Goal: Task Accomplishment & Management: Manage account settings

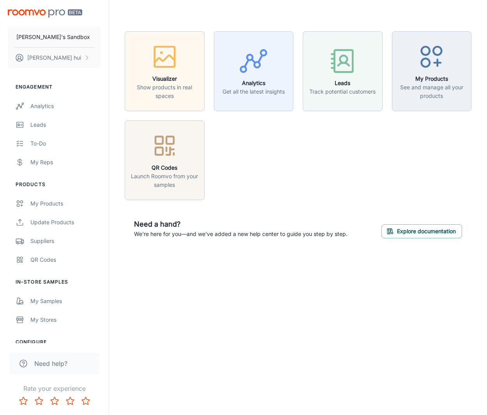
click at [211, 284] on div "[PERSON_NAME]'s Sandbox [PERSON_NAME] Engagement Analytics Leads To-do My Reps …" at bounding box center [243, 207] width 487 height 415
click at [205, 278] on div "Visualizer Show products in real spaces Analytics Get all the latest insights L…" at bounding box center [298, 139] width 378 height 279
click at [205, 277] on div "Visualizer Show products in real spaces Analytics Get all the latest insights L…" at bounding box center [298, 139] width 378 height 279
click at [202, 270] on div "Visualizer Show products in real spaces Analytics Get all the latest insights L…" at bounding box center [298, 139] width 378 height 279
click at [205, 273] on div "Visualizer Show products in real spaces Analytics Get all the latest insights L…" at bounding box center [298, 139] width 378 height 279
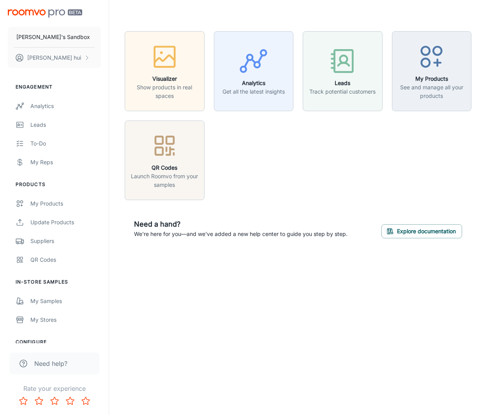
click at [205, 272] on div "Visualizer Show products in real spaces Analytics Get all the latest insights L…" at bounding box center [298, 139] width 378 height 279
click at [252, 322] on div "[PERSON_NAME]'s Sandbox [PERSON_NAME] Engagement Analytics Leads To-do My Reps …" at bounding box center [243, 207] width 487 height 415
click at [238, 293] on div "[PERSON_NAME]'s Sandbox [PERSON_NAME] Engagement Analytics Leads To-do My Reps …" at bounding box center [243, 207] width 487 height 415
click at [67, 44] on button "[PERSON_NAME]'s Sandbox" at bounding box center [54, 37] width 93 height 20
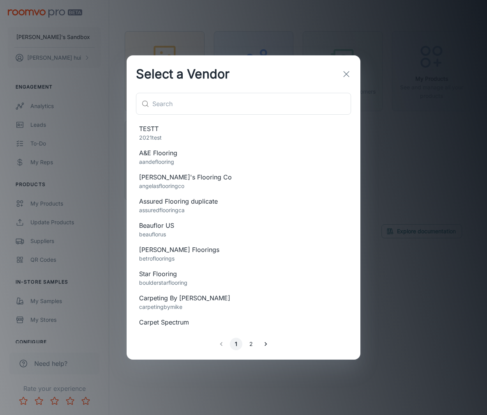
click at [69, 43] on div "Select a Vendor ​ ​ TESTT 2021test A&E Flooring aandeflooring [PERSON_NAME]'s F…" at bounding box center [243, 207] width 487 height 415
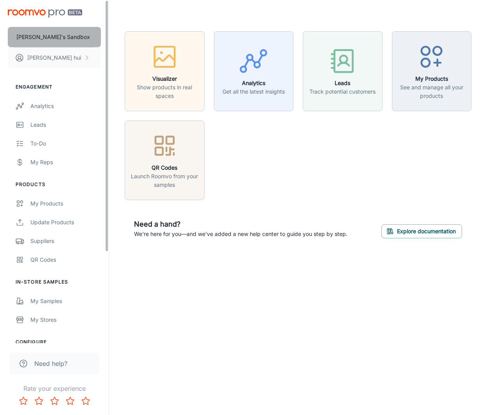
click at [67, 35] on button "[PERSON_NAME]'s Sandbox" at bounding box center [54, 37] width 93 height 20
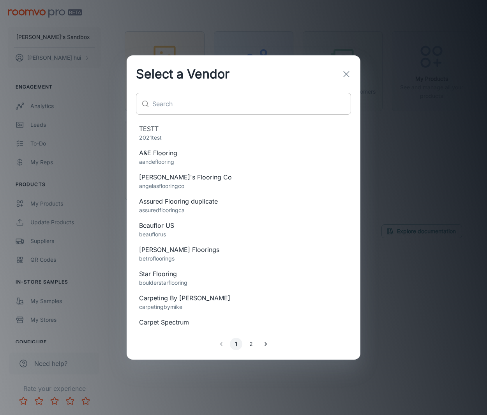
click at [223, 111] on input "text" at bounding box center [251, 104] width 199 height 22
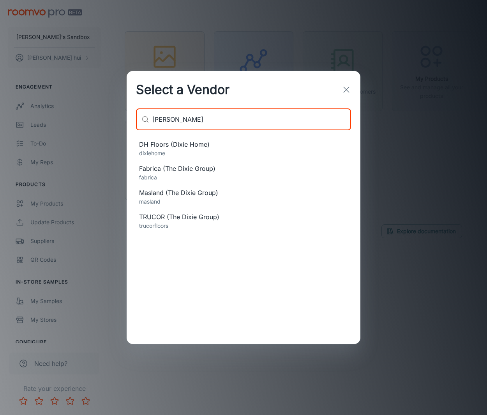
type input "[PERSON_NAME]"
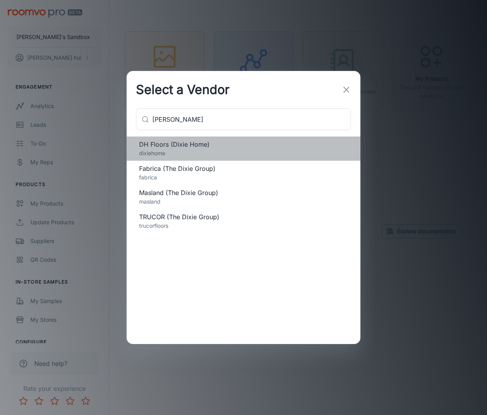
click at [195, 152] on p "dixiehome" at bounding box center [243, 153] width 209 height 9
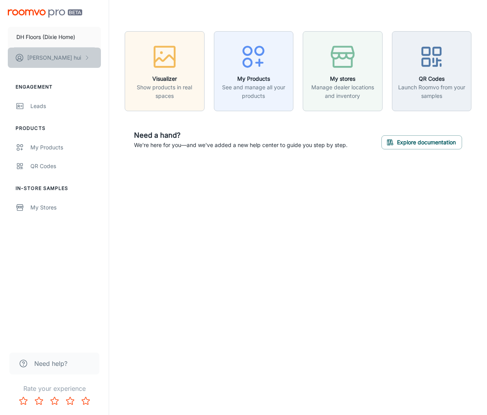
click at [74, 64] on button "[PERSON_NAME]" at bounding box center [54, 58] width 93 height 20
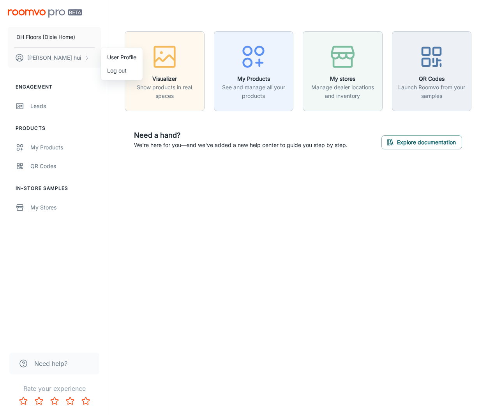
click at [111, 58] on li "User Profile" at bounding box center [122, 57] width 42 height 13
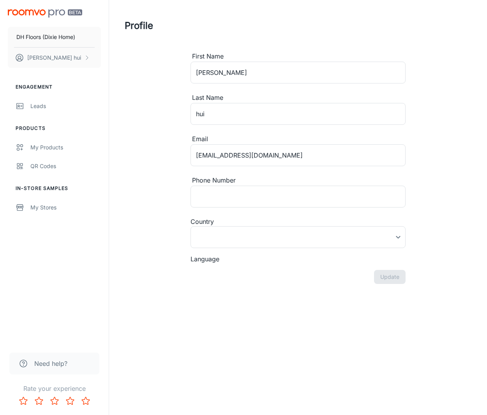
type input "[GEOGRAPHIC_DATA]"
click at [58, 8] on div "DH Floors ([PERSON_NAME] Home) [PERSON_NAME]" at bounding box center [54, 37] width 109 height 74
click at [54, 12] on img "scrollable content" at bounding box center [45, 13] width 74 height 8
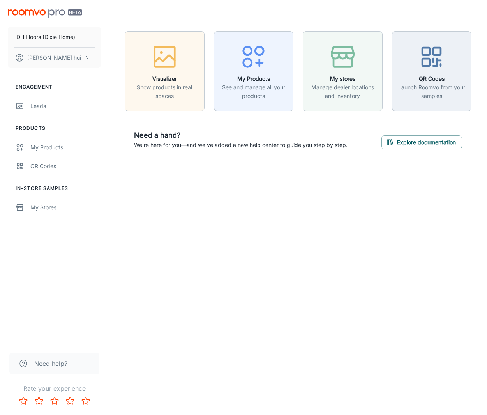
click at [233, 207] on div "DH Floors ([PERSON_NAME] Home) [PERSON_NAME] Engagement Leads Products My Produ…" at bounding box center [243, 207] width 487 height 415
click at [78, 203] on div "My Stores" at bounding box center [65, 207] width 71 height 9
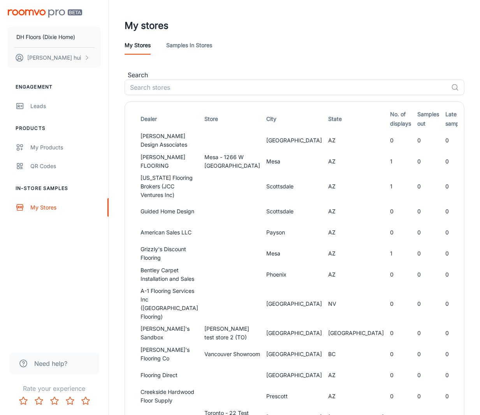
click at [42, 10] on img "scrollable content" at bounding box center [45, 13] width 74 height 8
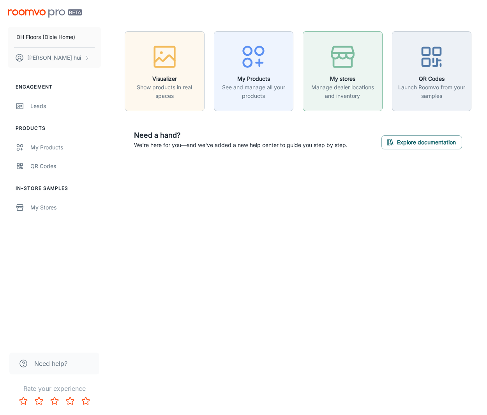
click at [352, 83] on p "Manage dealer locations and inventory" at bounding box center [343, 91] width 70 height 17
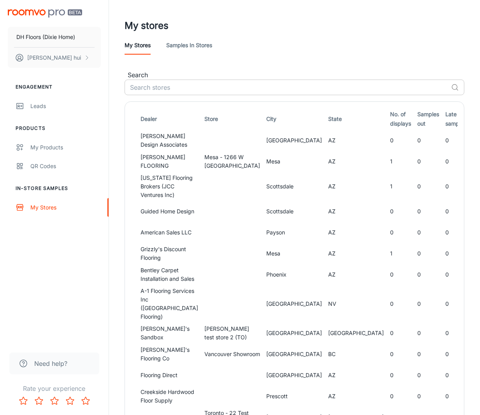
click at [184, 87] on input "text" at bounding box center [287, 87] width 324 height 16
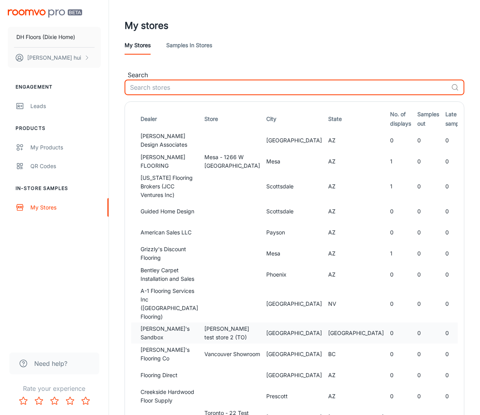
click at [415, 333] on td "0" at bounding box center [429, 332] width 28 height 21
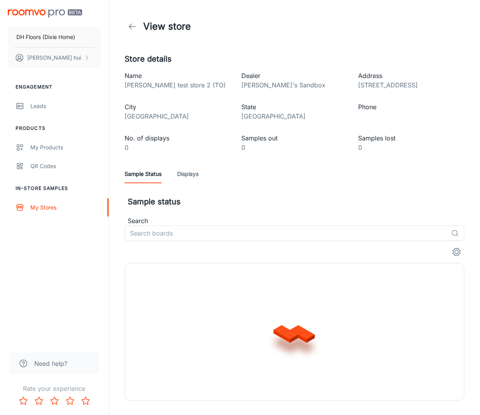
click at [401, 145] on p "0" at bounding box center [410, 147] width 104 height 9
